Goal: Find specific page/section: Find specific page/section

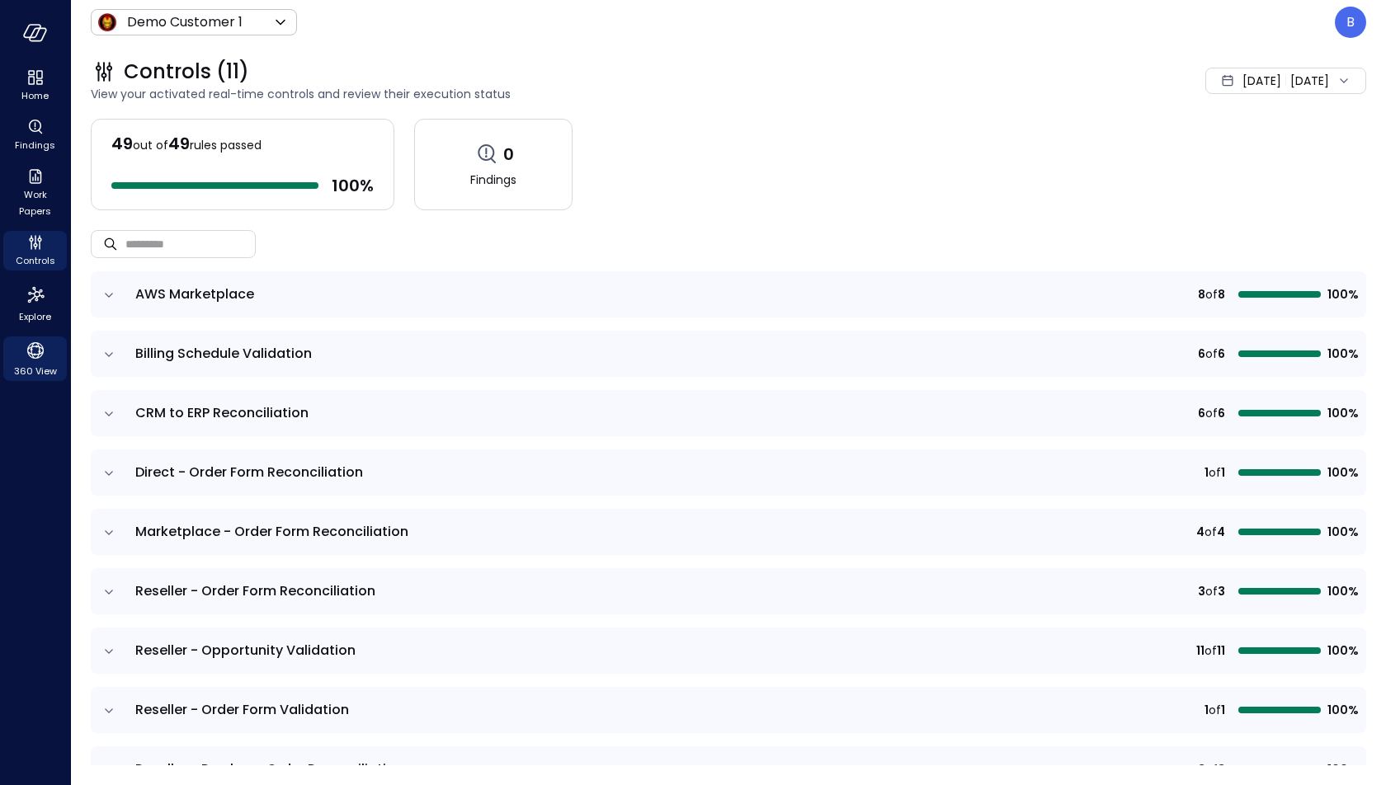
click at [31, 360] on icon "360 View" at bounding box center [35, 350] width 25 height 25
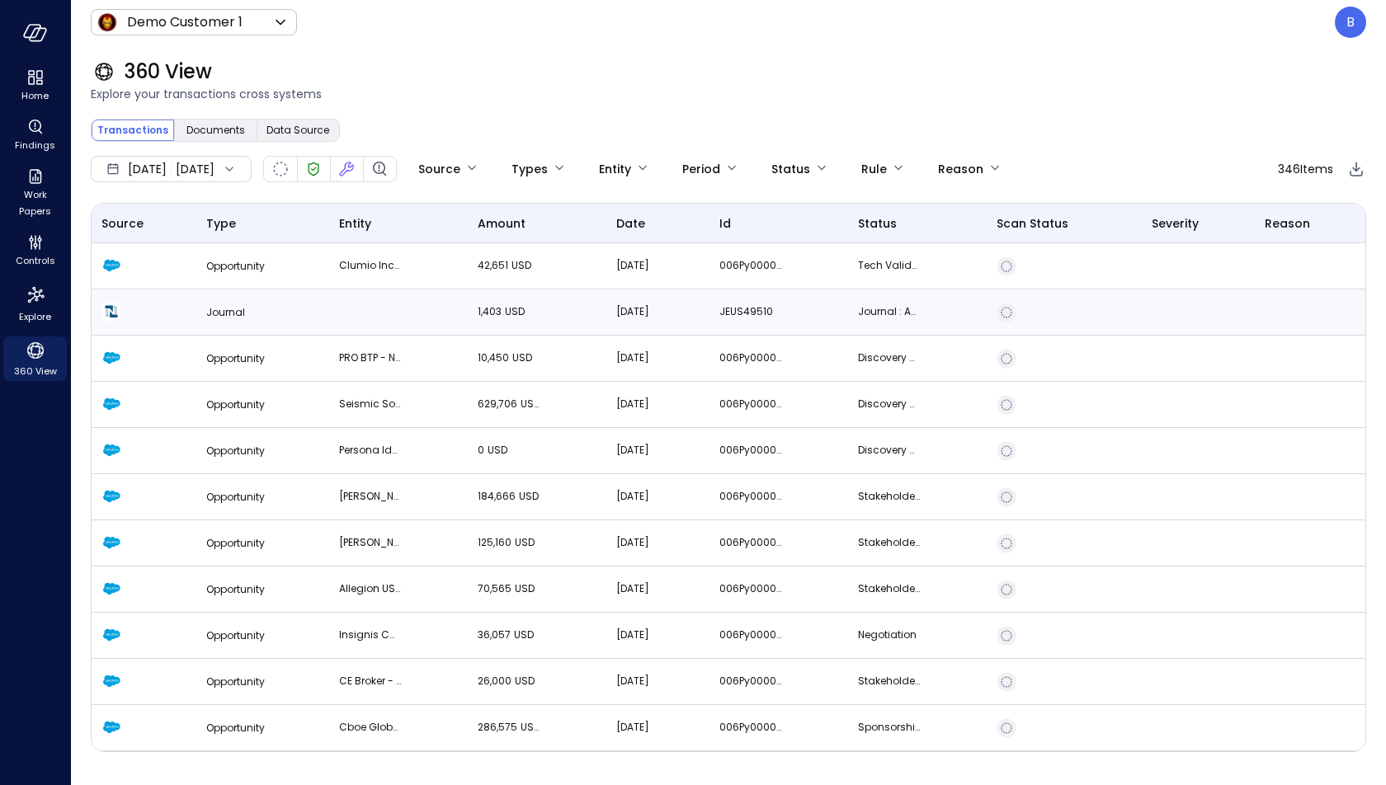
click at [607, 334] on td "[DATE]" at bounding box center [657, 313] width 103 height 46
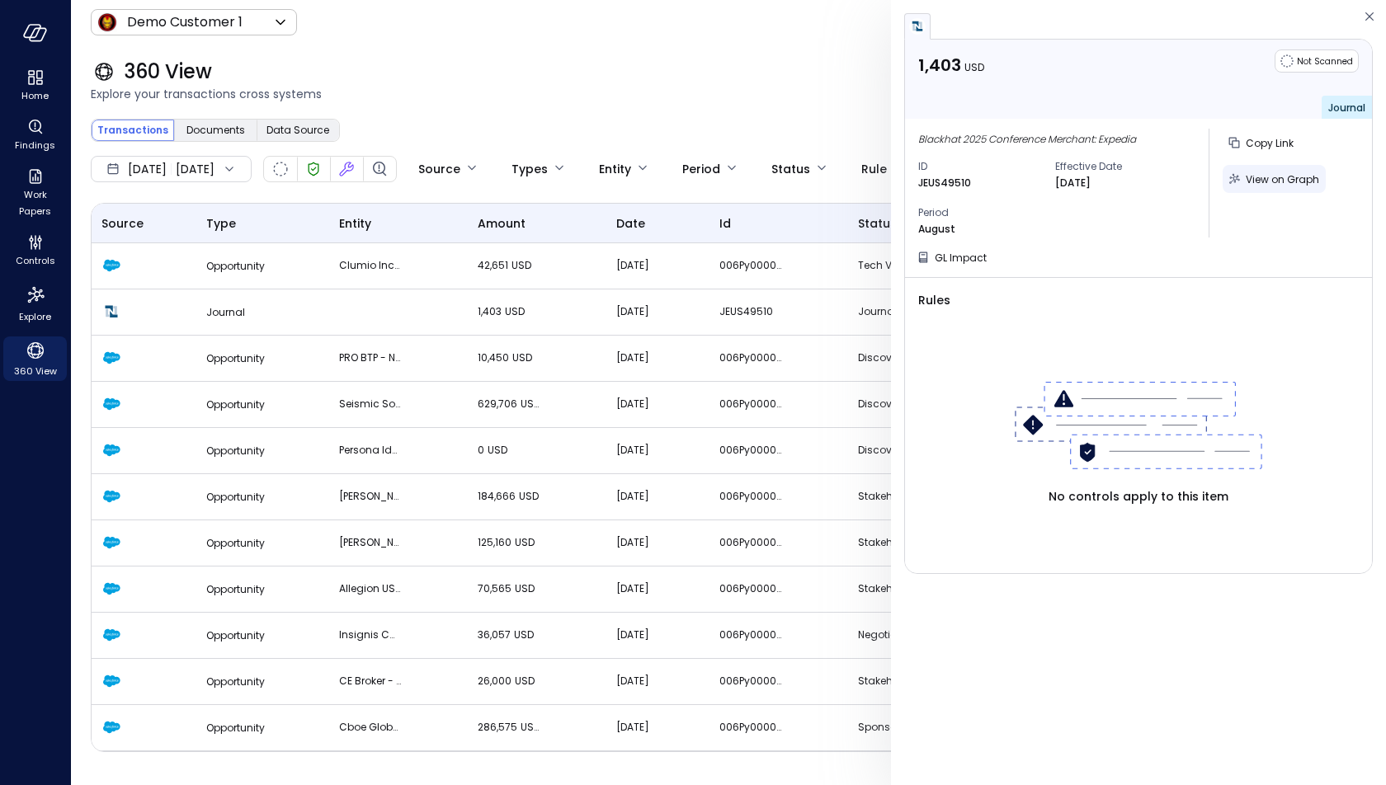
click at [1283, 176] on span "View on Graph" at bounding box center [1281, 179] width 73 height 14
